Goal: Information Seeking & Learning: Learn about a topic

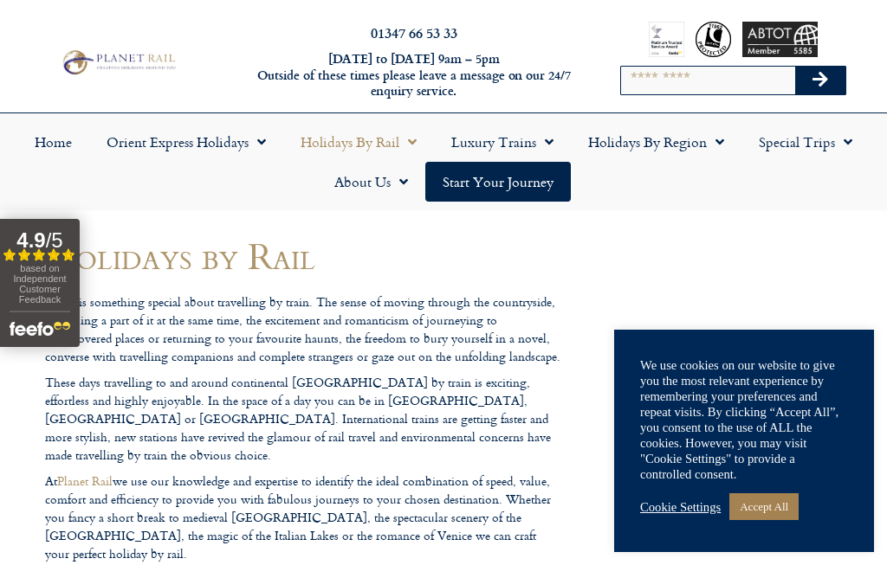
click at [358, 142] on link "Holidays by Rail" at bounding box center [358, 142] width 151 height 40
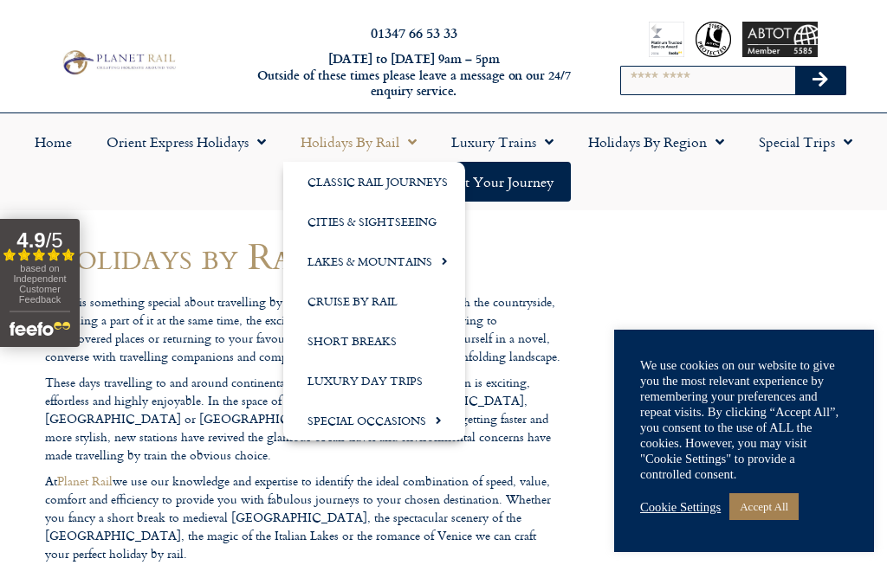
click at [354, 382] on link "Luxury Day Trips" at bounding box center [374, 381] width 182 height 40
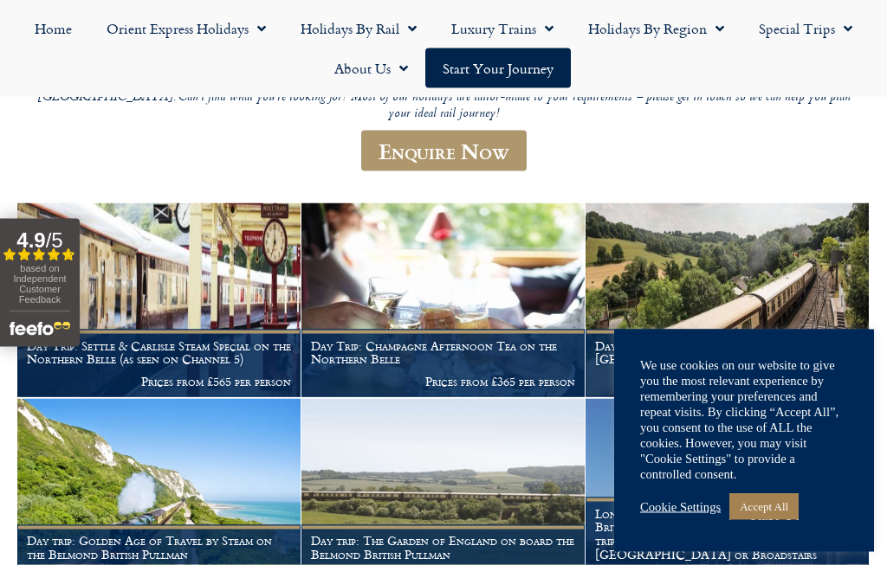
scroll to position [243, 0]
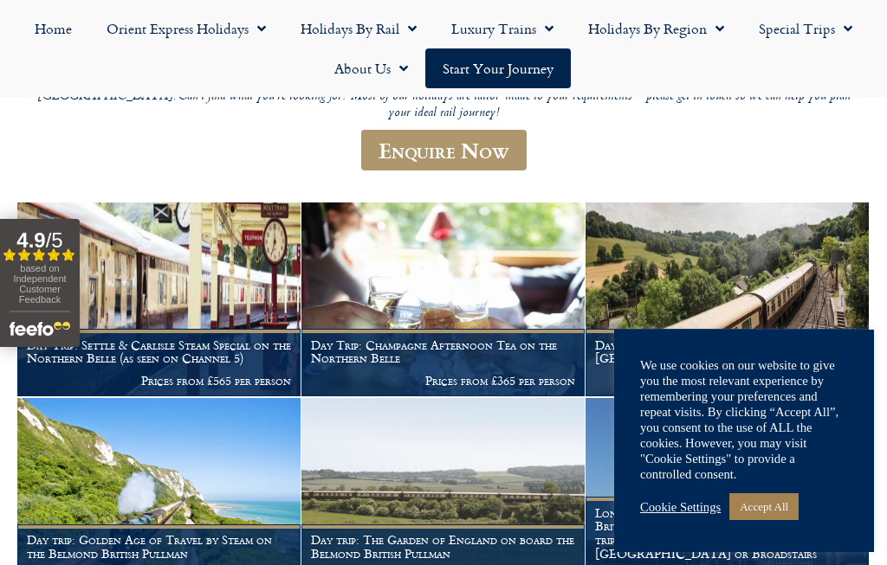
click at [688, 515] on link "Cookie Settings" at bounding box center [680, 508] width 81 height 16
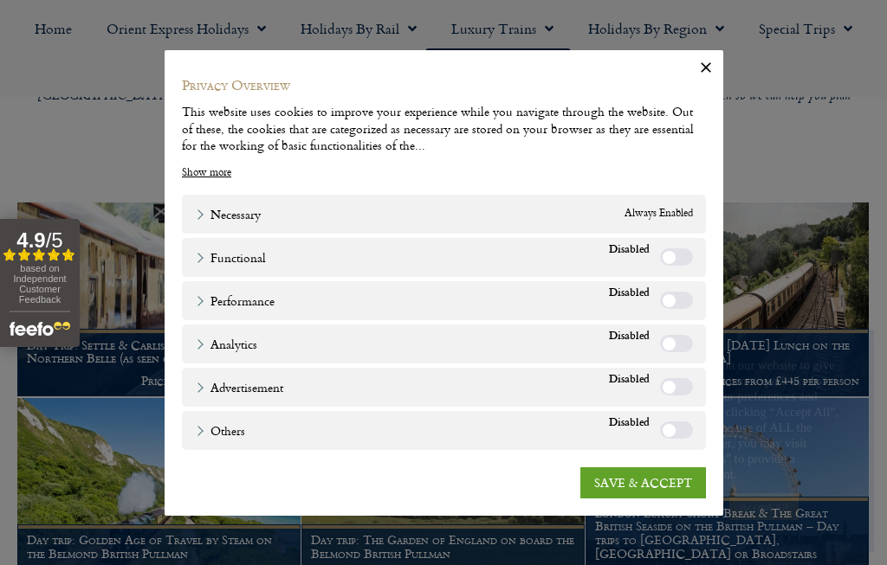
click at [639, 499] on link "SAVE & ACCEPT" at bounding box center [643, 483] width 126 height 31
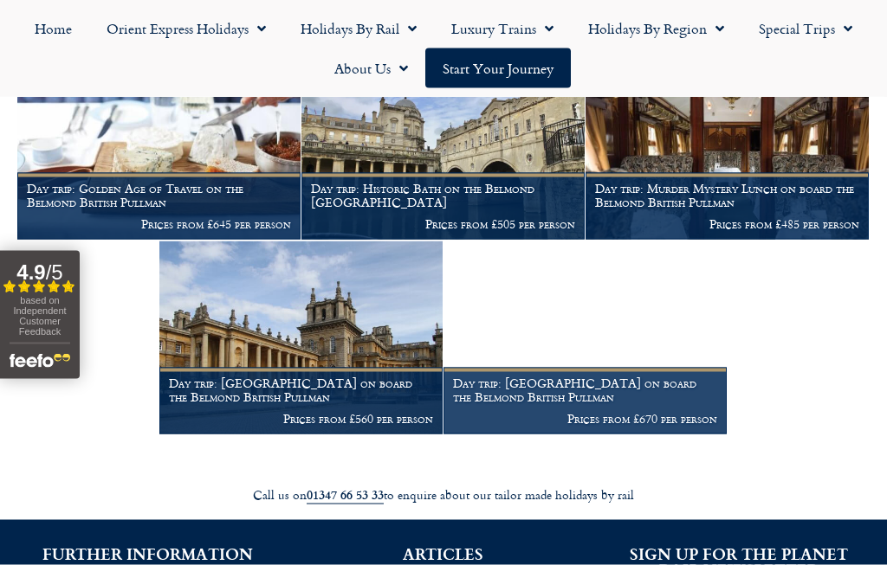
scroll to position [1374, 0]
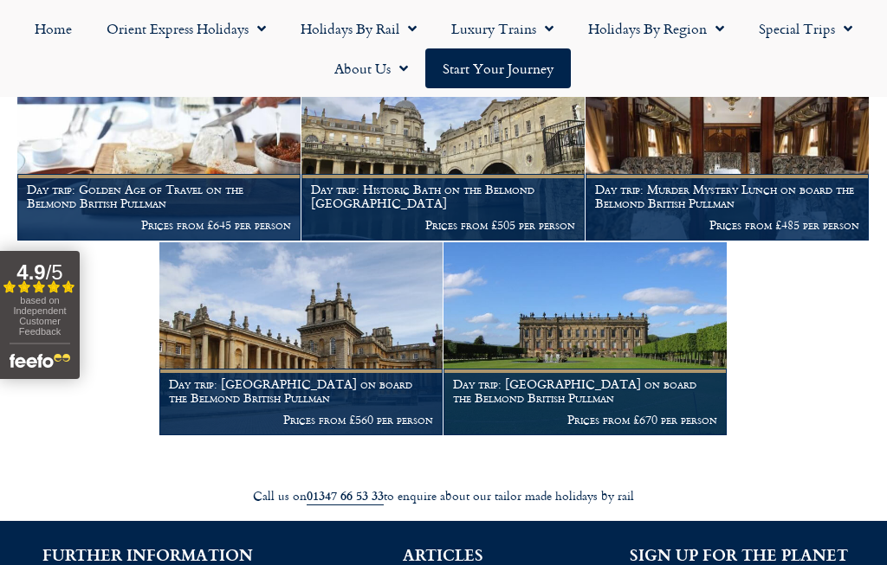
click at [94, 186] on h1 "Day trip: Golden Age of Travel on the Belmond British Pullman" at bounding box center [159, 197] width 264 height 28
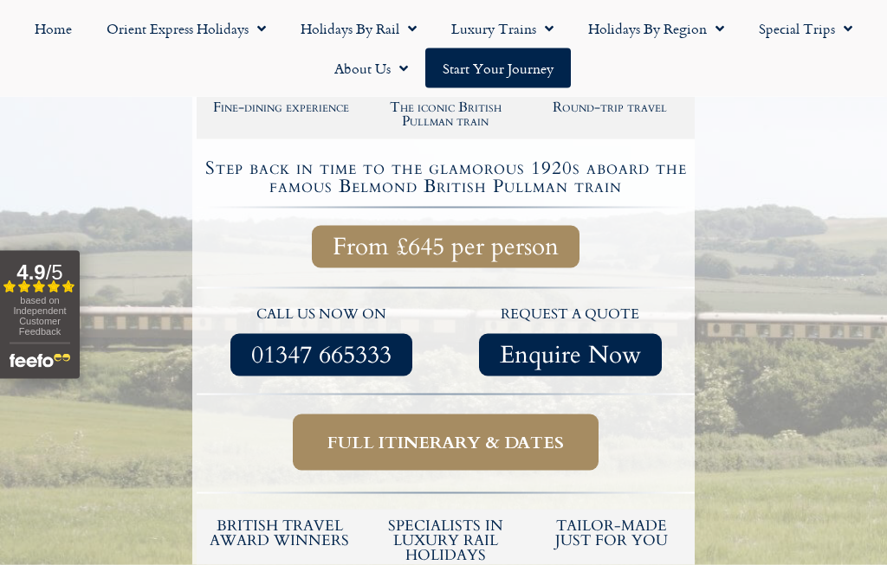
scroll to position [366, 0]
click at [401, 439] on span "Full itinerary & dates" at bounding box center [445, 442] width 236 height 22
click at [409, 434] on span "Full itinerary & dates" at bounding box center [445, 442] width 236 height 22
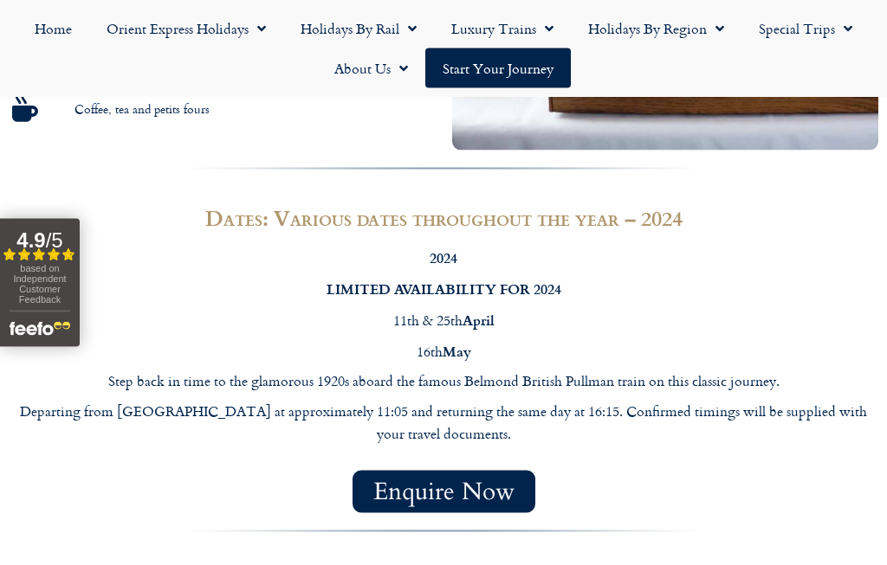
scroll to position [1055, 0]
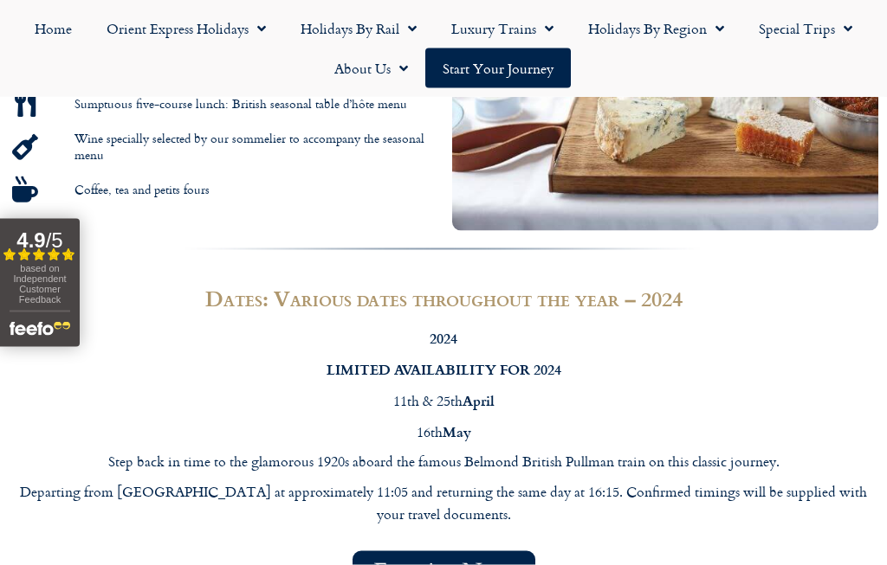
click at [371, 14] on link "Holidays by Rail" at bounding box center [358, 29] width 151 height 40
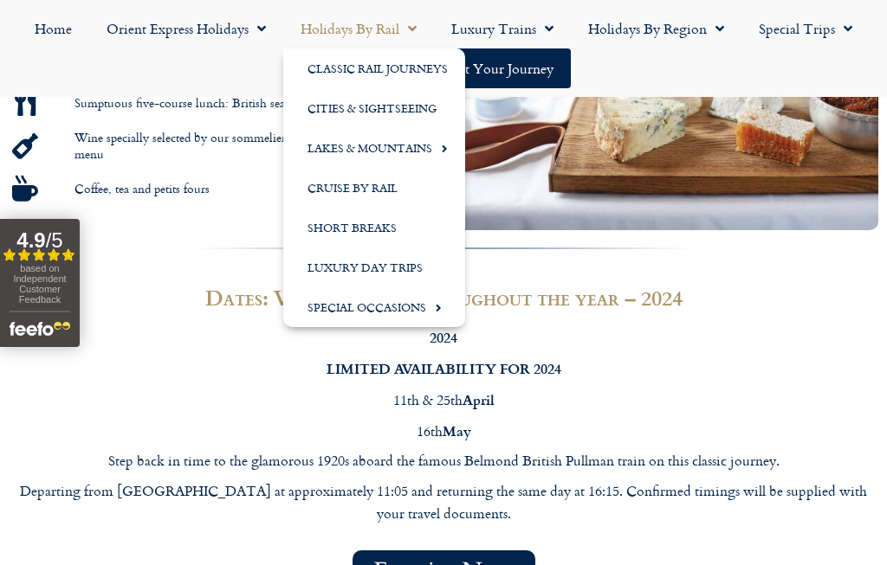
click at [336, 70] on link "Classic Rail Journeys" at bounding box center [374, 68] width 182 height 40
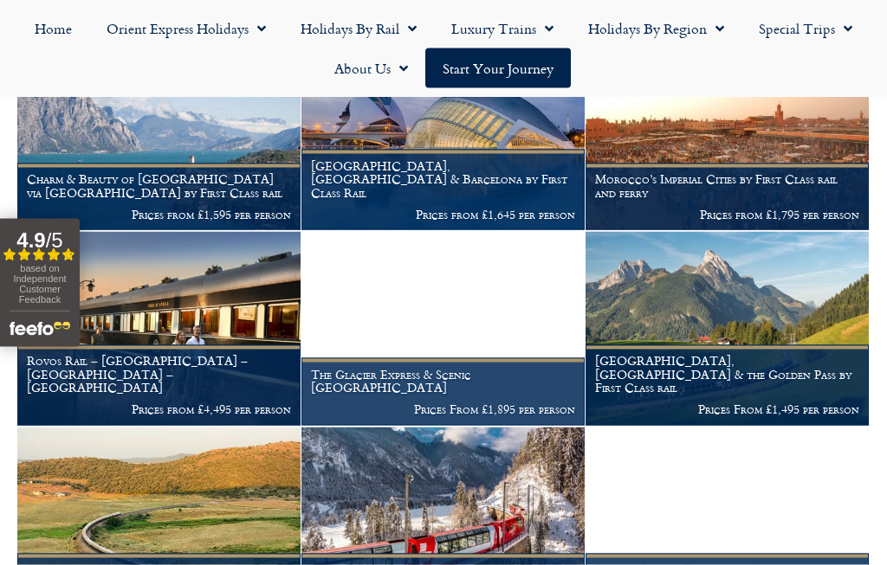
scroll to position [382, 0]
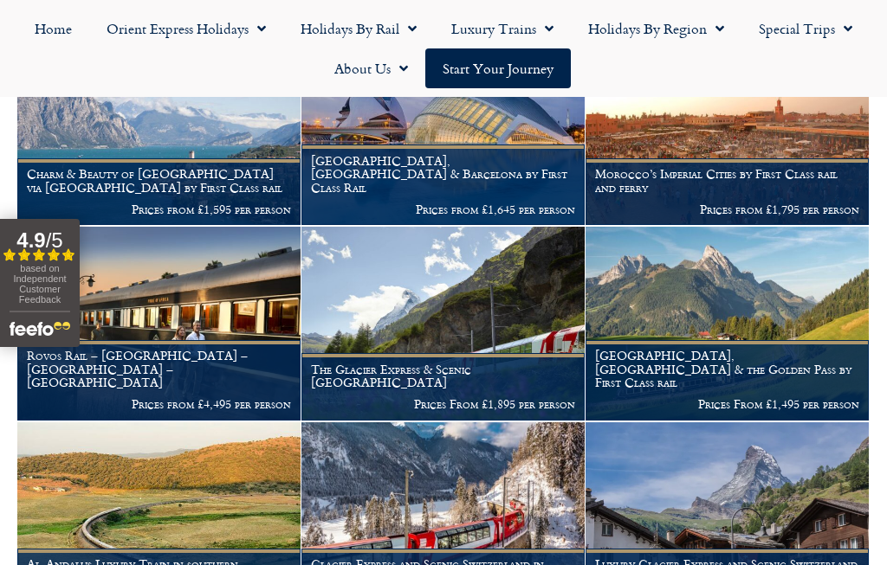
click at [359, 558] on h1 "Glacier Express and Scenic Switzerland in winter" at bounding box center [443, 572] width 264 height 28
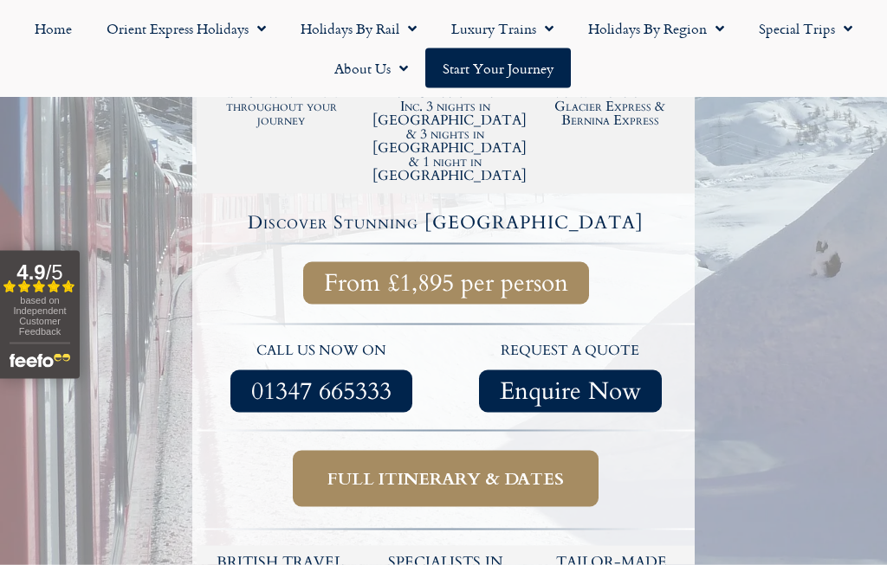
scroll to position [545, 0]
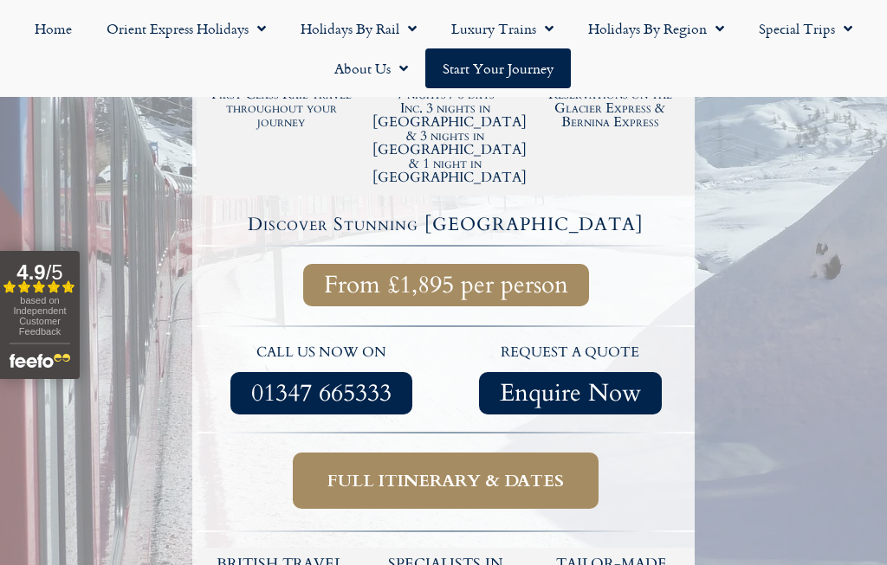
click at [378, 470] on span "Full itinerary & dates" at bounding box center [445, 481] width 236 height 22
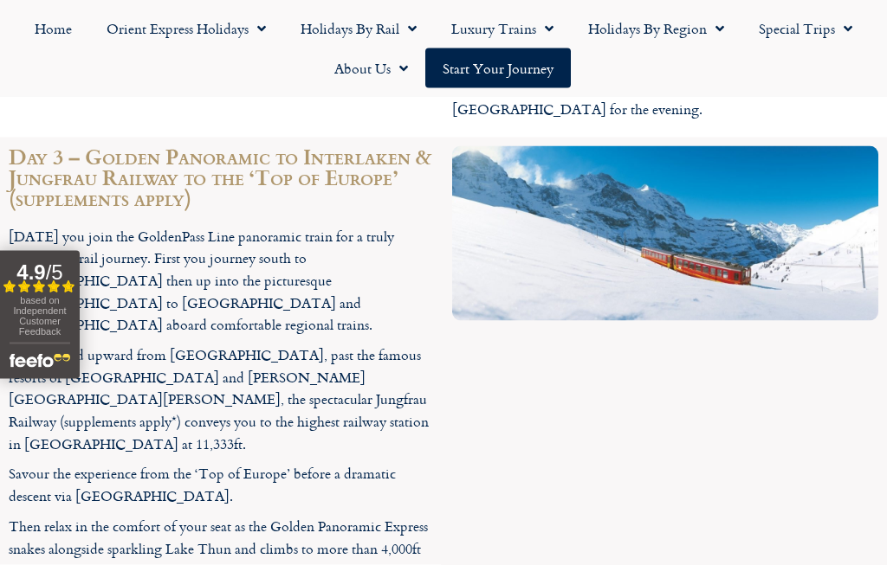
scroll to position [3688, 0]
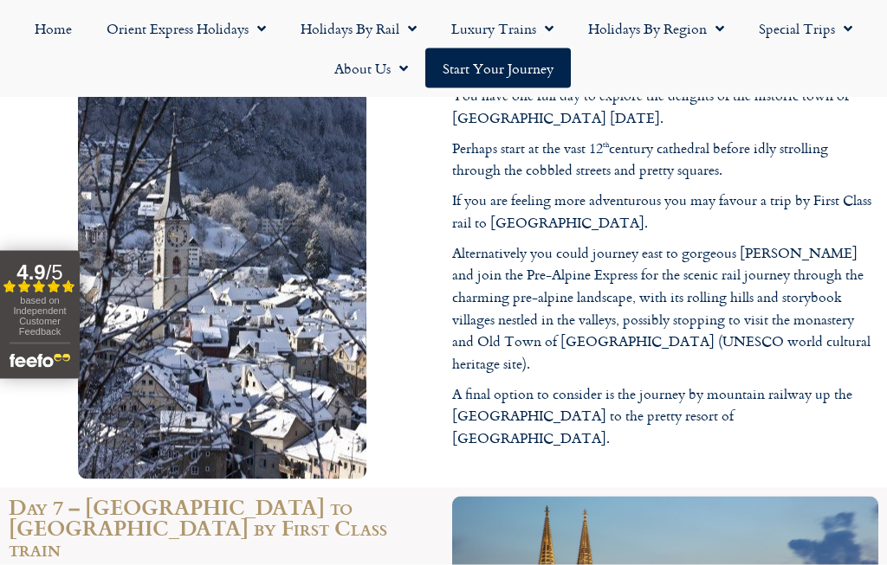
scroll to position [5399, 0]
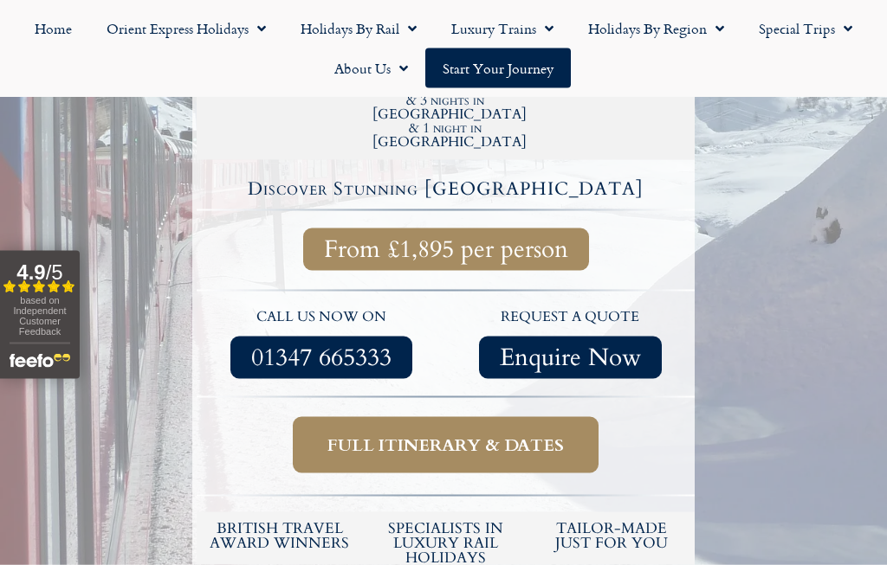
scroll to position [581, 0]
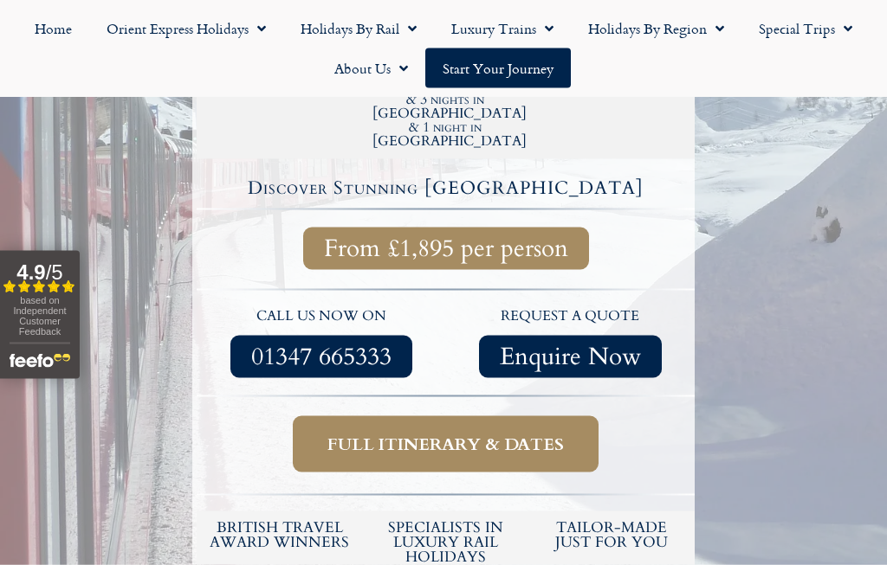
click at [391, 434] on span "Full itinerary & dates" at bounding box center [445, 445] width 236 height 22
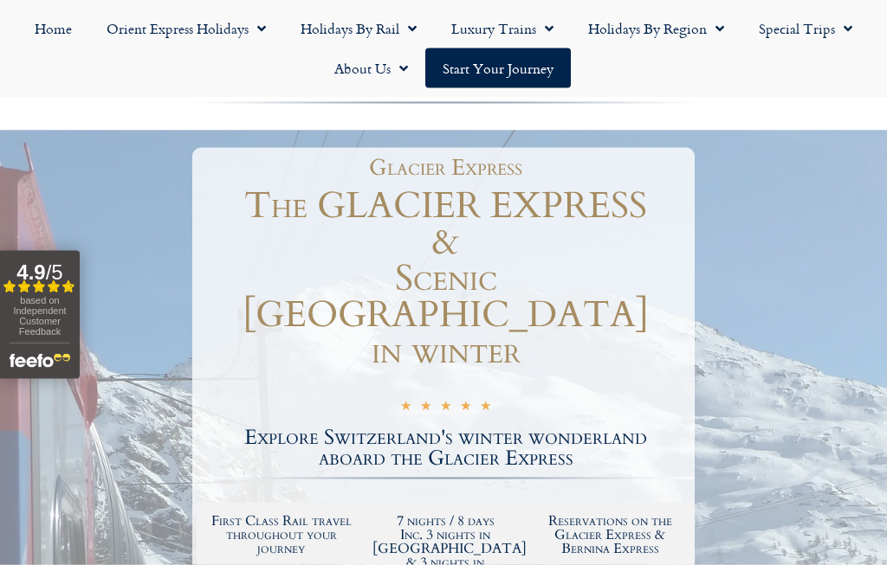
scroll to position [118, 0]
click at [476, 63] on link "Start your Journey" at bounding box center [497, 68] width 145 height 40
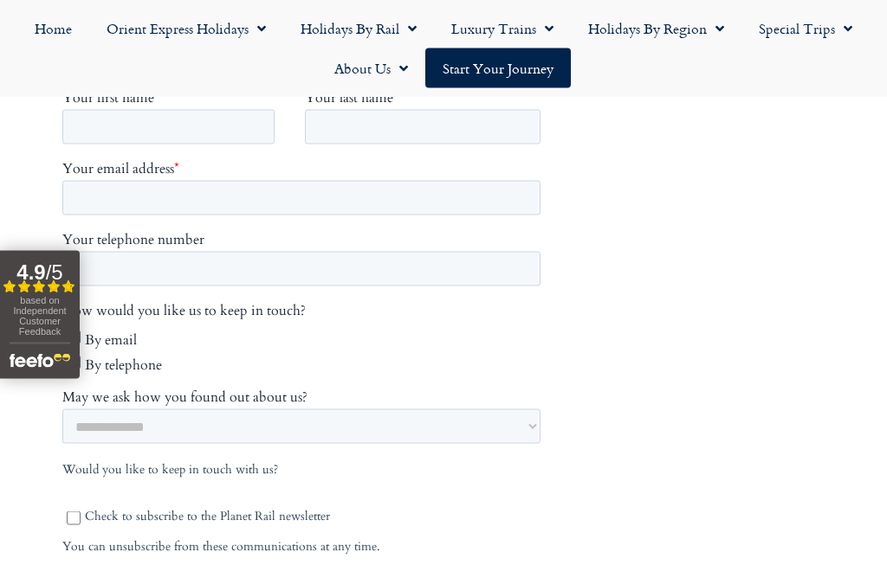
scroll to position [766, 0]
